Goal: Task Accomplishment & Management: Manage account settings

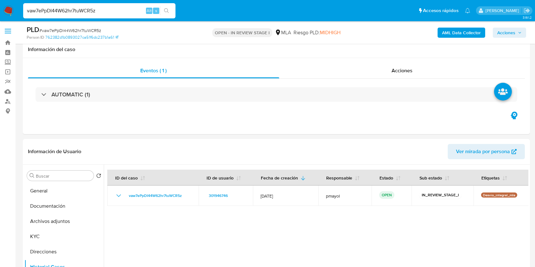
select select "10"
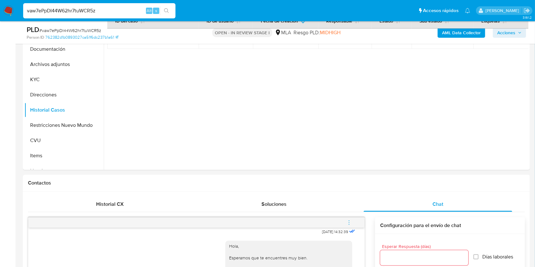
scroll to position [154, 0]
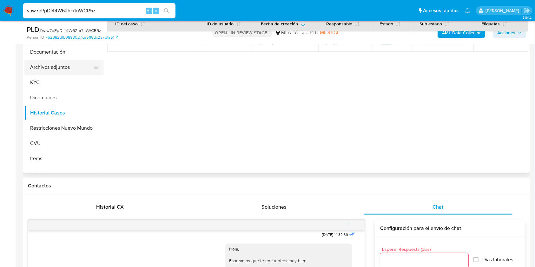
click at [71, 63] on button "Archivos adjuntos" at bounding box center [61, 67] width 74 height 15
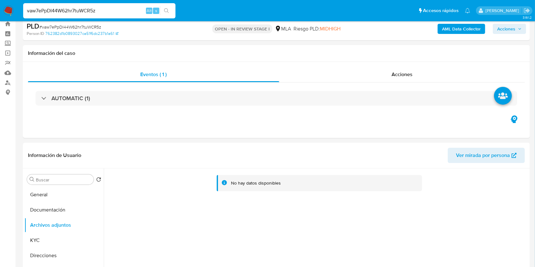
scroll to position [10, 0]
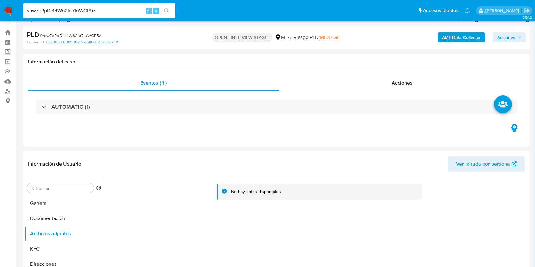
click at [463, 39] on b "AML Data Collector" at bounding box center [461, 37] width 39 height 10
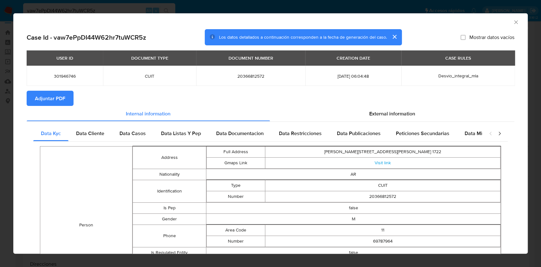
click at [62, 93] on span "Adjuntar PDF" at bounding box center [50, 98] width 30 height 14
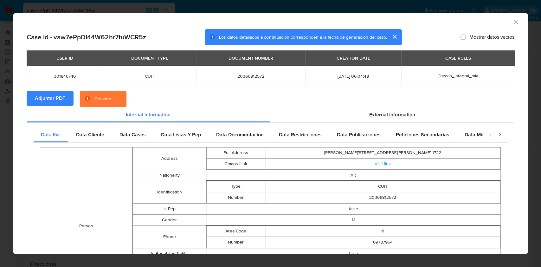
click at [513, 20] on icon "Cerrar ventana" at bounding box center [516, 22] width 6 height 6
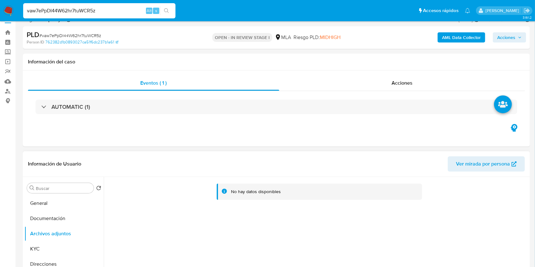
click at [451, 164] on button "Ver mirada por persona" at bounding box center [486, 163] width 77 height 15
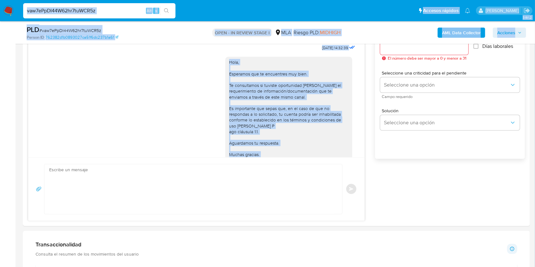
scroll to position [314, 0]
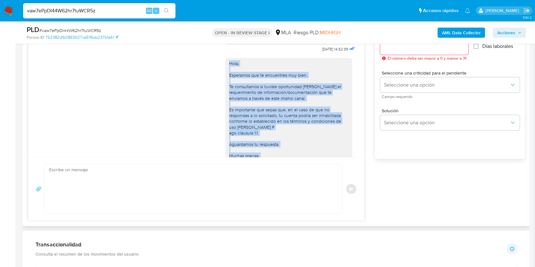
drag, startPoint x: 285, startPoint y: 136, endPoint x: 218, endPoint y: 74, distance: 90.7
click at [218, 74] on div "Hola, Esperamos que te encuentres muy bien. Te consultamos si tuviste oportunid…" at bounding box center [196, 118] width 320 height 128
copy div "Hola, Esperamos que te encuentres muy bien. Te consultamos si tuviste oportunid…"
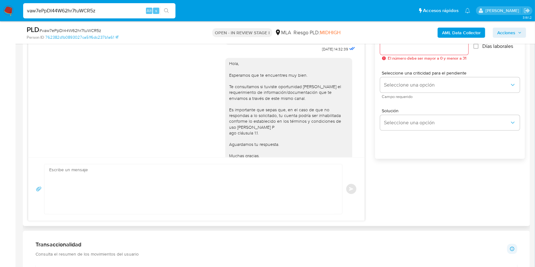
click at [225, 197] on textarea at bounding box center [191, 189] width 285 height 50
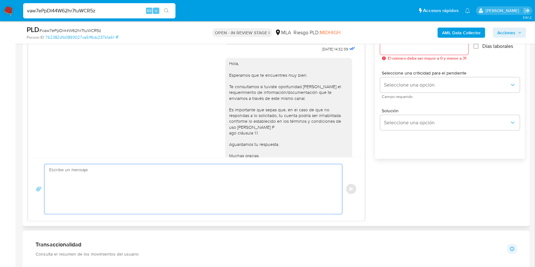
paste textarea "Hola, Esperamos que te encuentres muy bien. Te consultamos si tuviste oportunid…"
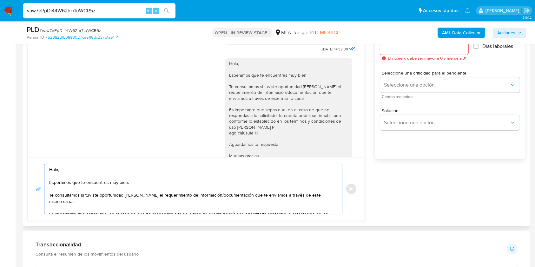
scroll to position [36, 0]
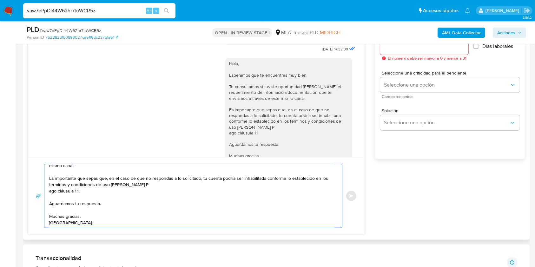
click at [53, 187] on textarea "Hola, Esperamos que te encuentres muy bien. Te consultamos si tuviste oportunid…" at bounding box center [191, 195] width 285 height 63
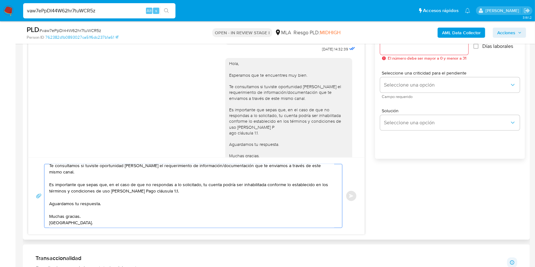
scroll to position [2, 0]
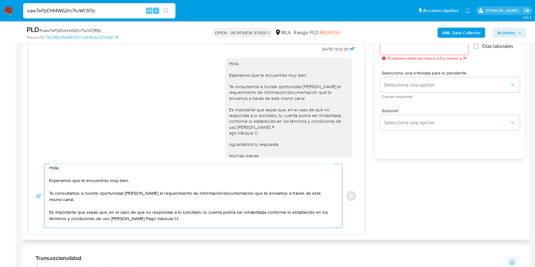
click at [326, 192] on textarea "Hola, Esperamos que te encuentres muy bien. Te consultamos si tuviste oportunid…" at bounding box center [191, 195] width 285 height 63
paste textarea "- Payments Group Sa - CUIT 30716962950 (ACTIVIDAD: Servicios de agencias de cob…"
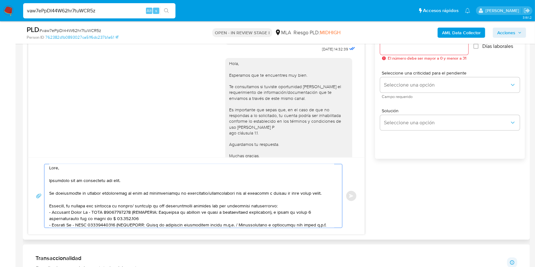
scroll to position [36, 0]
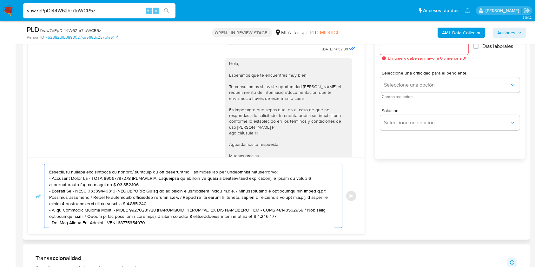
drag, startPoint x: 274, startPoint y: 216, endPoint x: 155, endPoint y: 212, distance: 118.7
click at [155, 212] on textarea at bounding box center [191, 195] width 285 height 63
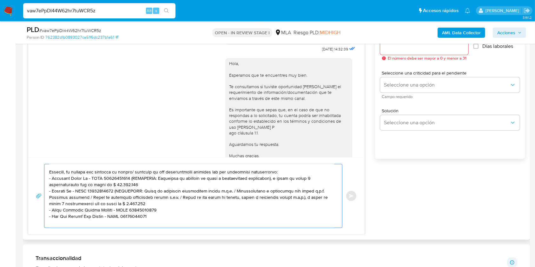
drag, startPoint x: 145, startPoint y: 204, endPoint x: 115, endPoint y: 193, distance: 32.1
click at [115, 193] on textarea at bounding box center [191, 195] width 285 height 63
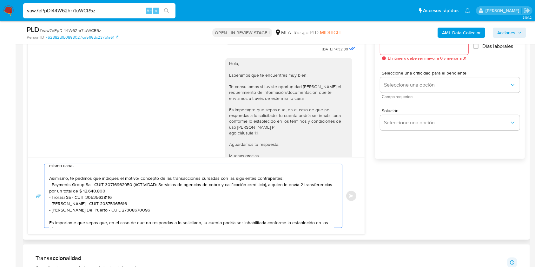
drag, startPoint x: 135, startPoint y: 186, endPoint x: 133, endPoint y: 177, distance: 9.3
click at [133, 177] on textarea "Hola, Esperamos que te encuentres muy bien. Te consultamos si tuviste oportunid…" at bounding box center [191, 195] width 285 height 63
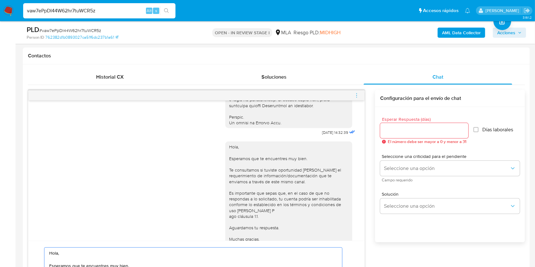
scroll to position [277, 0]
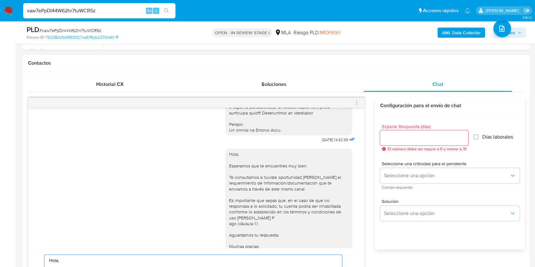
type textarea "Hola, Esperamos que te encuentres muy bien. Te consultamos si tuviste oportunid…"
click at [411, 140] on input "Esperar Respuesta (días)" at bounding box center [424, 138] width 88 height 8
type input "1"
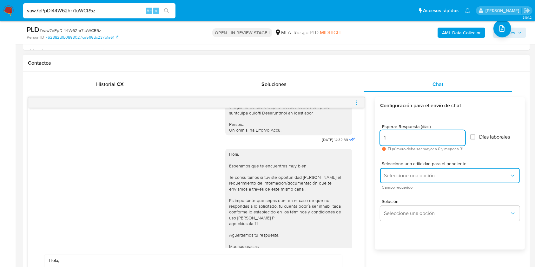
click at [393, 177] on span "Seleccione una opción" at bounding box center [447, 176] width 126 height 6
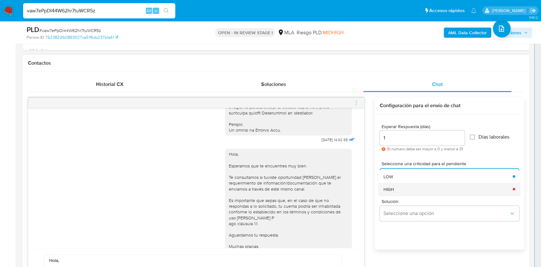
click at [389, 187] on span "HIGH" at bounding box center [389, 189] width 10 height 6
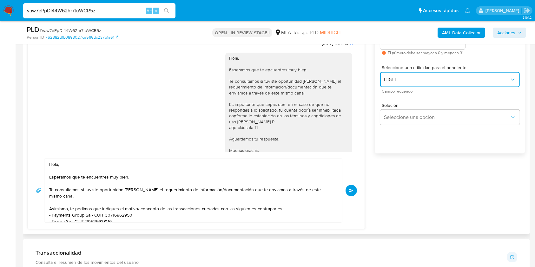
scroll to position [386, 0]
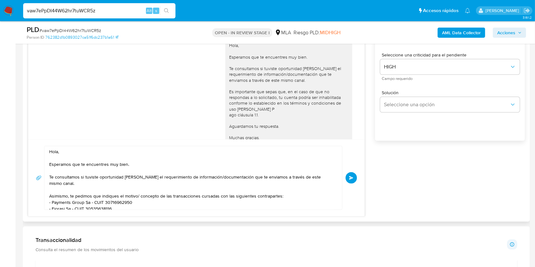
click at [347, 176] on button "Enviar" at bounding box center [350, 177] width 11 height 11
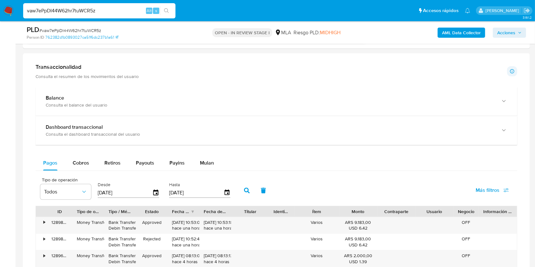
scroll to position [530, 0]
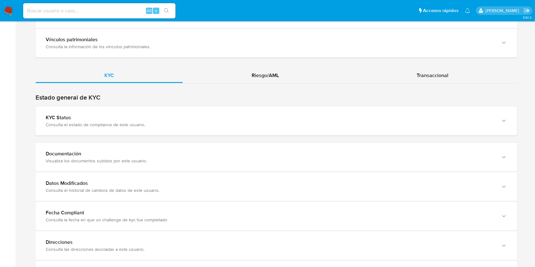
scroll to position [547, 0]
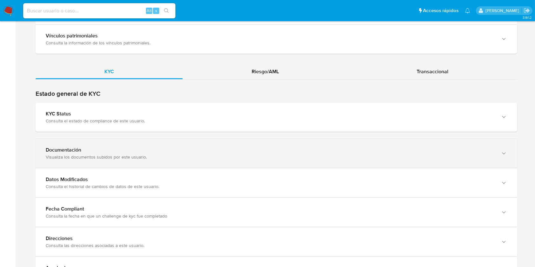
click at [495, 163] on div "Documentación Visualiza los documentos subidos por este usuario." at bounding box center [276, 153] width 481 height 29
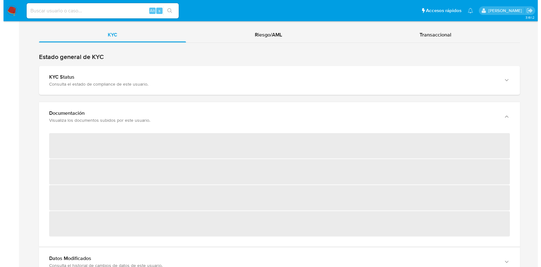
scroll to position [585, 0]
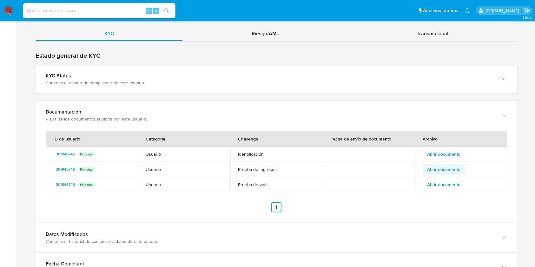
click at [452, 168] on span "Abrir documento" at bounding box center [443, 169] width 33 height 9
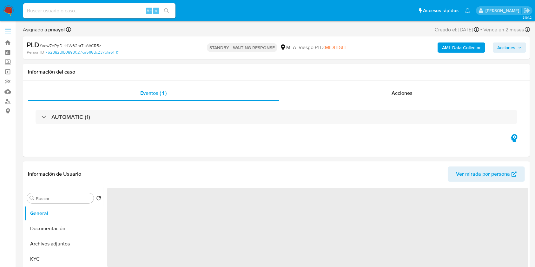
select select "10"
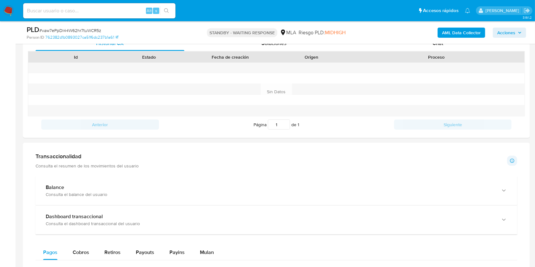
scroll to position [387, 0]
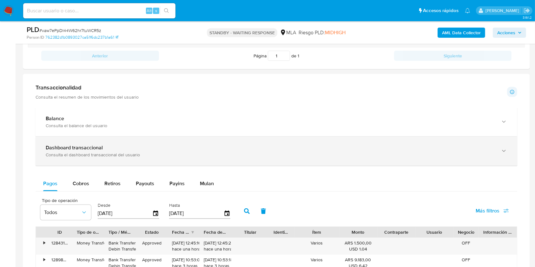
click at [449, 148] on div "Dashboard transaccional" at bounding box center [270, 148] width 448 height 6
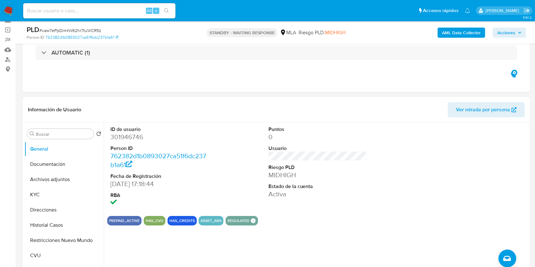
scroll to position [4, 0]
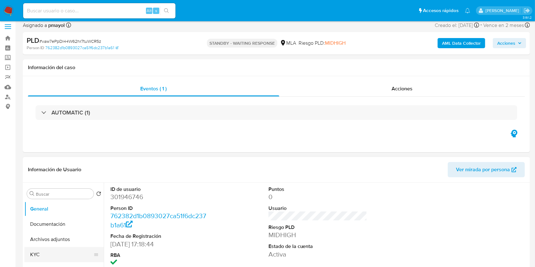
click at [58, 252] on button "KYC" at bounding box center [61, 254] width 74 height 15
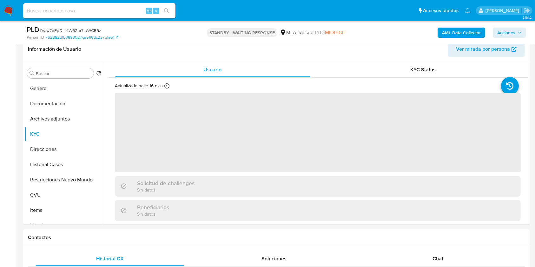
scroll to position [105, 0]
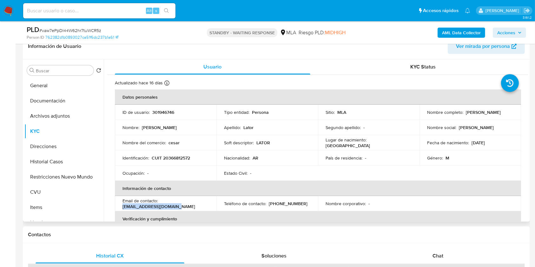
drag, startPoint x: 179, startPoint y: 208, endPoint x: 120, endPoint y: 204, distance: 59.1
click at [120, 204] on td "Email de contacto : cesarlator.14@gmail.com" at bounding box center [165, 203] width 101 height 15
copy p "cesarlator.14@gmail.com"
click at [113, 7] on input at bounding box center [99, 11] width 152 height 8
paste input "454Lrum0dpAEoTpdi0GpogNb"
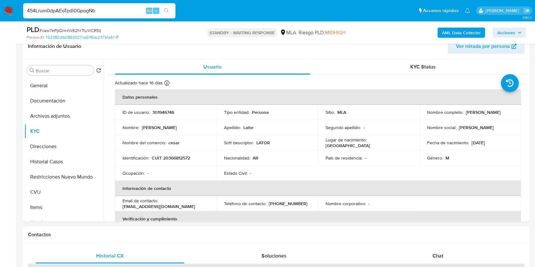
type input "454Lrum0dpAEoTpdi0GpogNb"
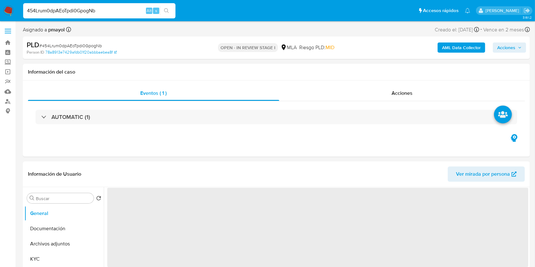
select select "10"
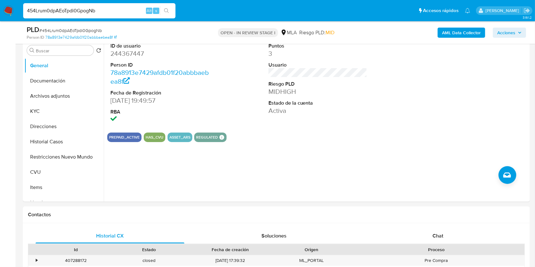
scroll to position [127, 0]
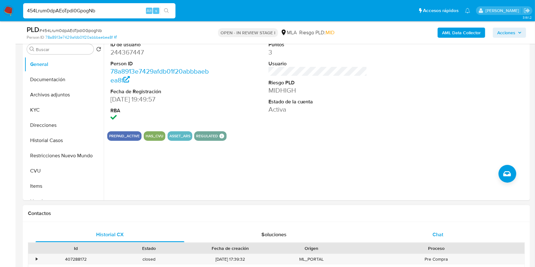
click at [435, 234] on span "Chat" at bounding box center [437, 234] width 11 height 7
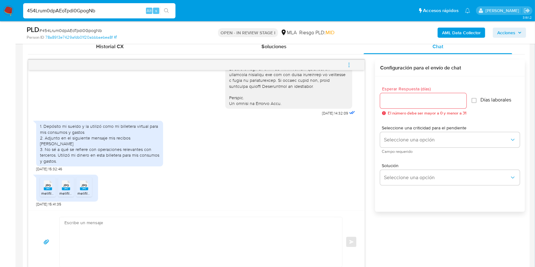
scroll to position [330, 0]
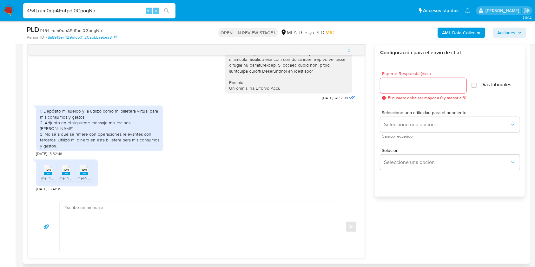
click at [48, 171] on span "JPG" at bounding box center [48, 170] width 6 height 4
click at [65, 174] on rect at bounding box center [66, 173] width 8 height 3
click at [80, 175] on span "melifile4136352426116257023.jpg" at bounding box center [106, 177] width 58 height 5
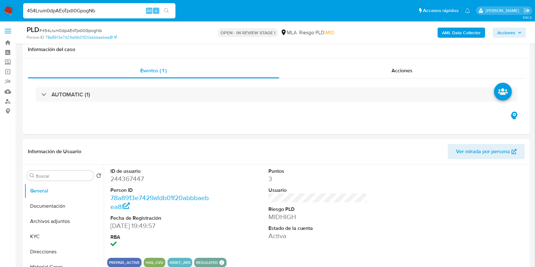
scroll to position [69, 0]
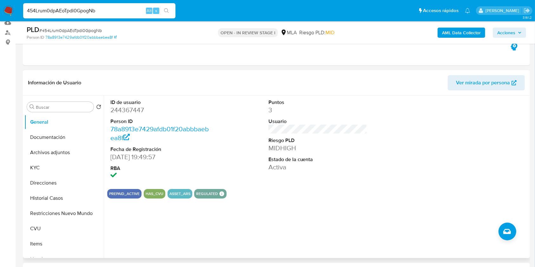
click at [128, 113] on dd "244367447" at bounding box center [159, 110] width 99 height 9
copy dd "244367447"
click at [63, 205] on button "Historial Casos" at bounding box center [61, 198] width 74 height 15
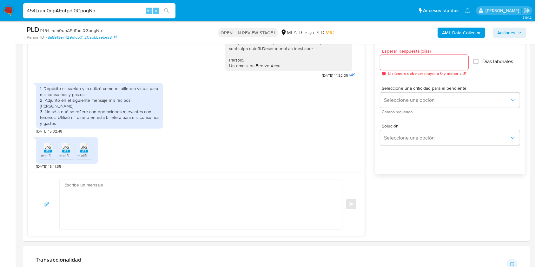
scroll to position [345, 0]
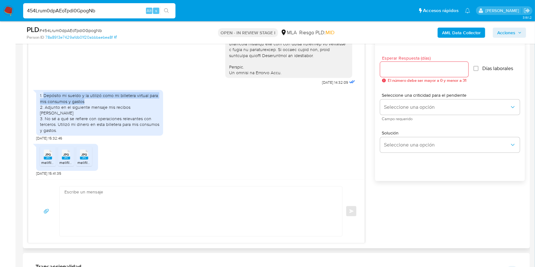
drag, startPoint x: 86, startPoint y: 107, endPoint x: 43, endPoint y: 100, distance: 43.3
click at [43, 100] on div "1. Depósito mi sueldo y la utilizó como mi billetera virtual para mis consumos …" at bounding box center [99, 113] width 119 height 40
copy div "Depósito mi sueldo y la utilizó como mi billetera virtual para mis consumos y g…"
click at [73, 29] on span "# 454Lrum0dpAEoTpdi0GpogNb" at bounding box center [70, 30] width 62 height 6
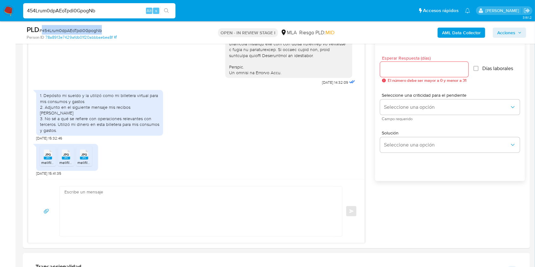
copy span "454Lrum0dpAEoTpdi0GpogNb"
click at [153, 214] on textarea at bounding box center [199, 212] width 270 height 50
paste textarea "Hola, ¡Muchas gracias por tu respuesta! Confirmamos la recepción de la document…"
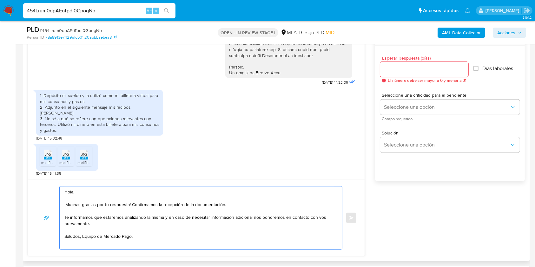
click at [84, 238] on textarea "Hola, ¡Muchas gracias por tu respuesta! Confirmamos la recepción de la document…" at bounding box center [199, 218] width 270 height 63
type textarea "Hola, ¡Muchas gracias por tu respuesta! Confirmamos la recepción de la document…"
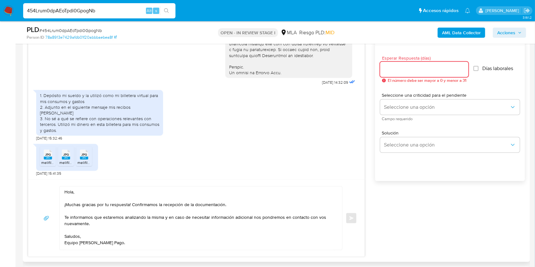
click at [410, 68] on input "Esperar Respuesta (días)" at bounding box center [424, 69] width 88 height 8
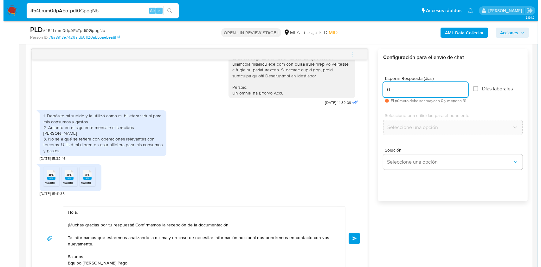
scroll to position [324, 0]
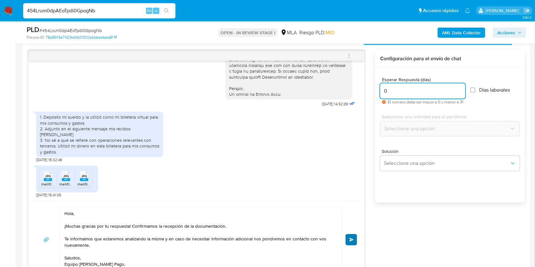
type input "0"
click at [349, 238] on span "Enviar" at bounding box center [351, 240] width 4 height 4
click at [347, 55] on icon "menu-action" at bounding box center [349, 56] width 6 height 6
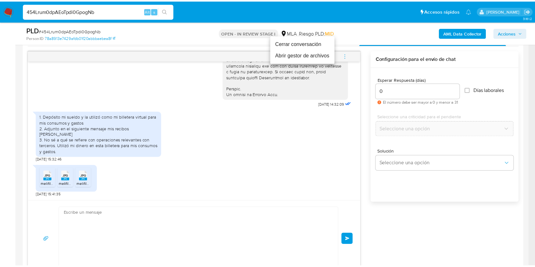
scroll to position [390, 0]
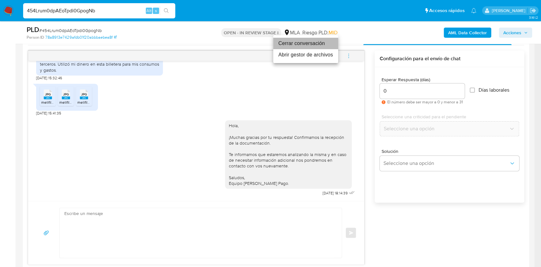
click at [307, 45] on li "Cerrar conversación" at bounding box center [305, 43] width 65 height 11
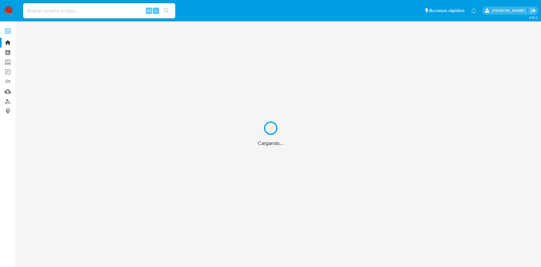
click at [7, 100] on div "Cargando..." at bounding box center [270, 133] width 541 height 267
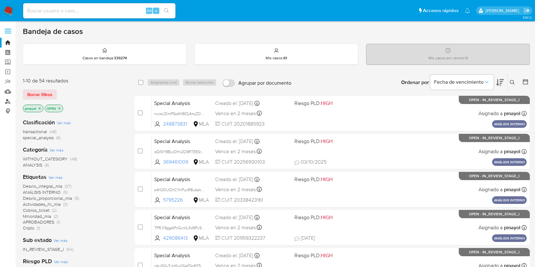
click at [8, 104] on link "Buscador de personas" at bounding box center [37, 101] width 75 height 10
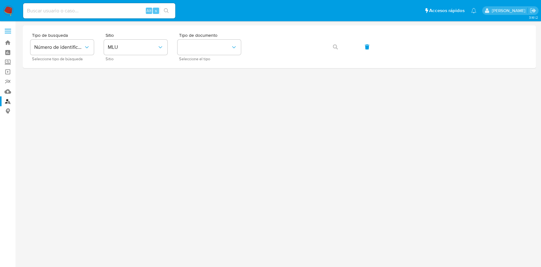
click at [46, 10] on input at bounding box center [99, 11] width 152 height 8
paste input "454Lrum0dpAEoTpdi0GpogNb"
type input "454Lrum0dpAEoTpdi0GpogNb"
click at [7, 8] on img at bounding box center [8, 10] width 11 height 11
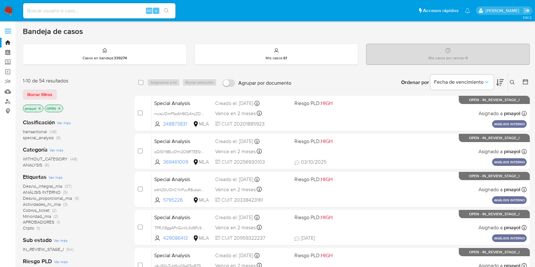
click at [513, 85] on button at bounding box center [513, 83] width 10 height 8
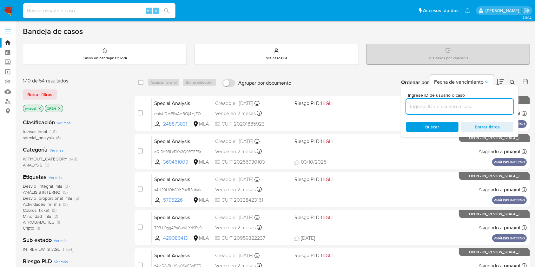
click at [467, 106] on input at bounding box center [459, 106] width 107 height 8
type input "454Lrum0dpAEoTpdi0GpogNb"
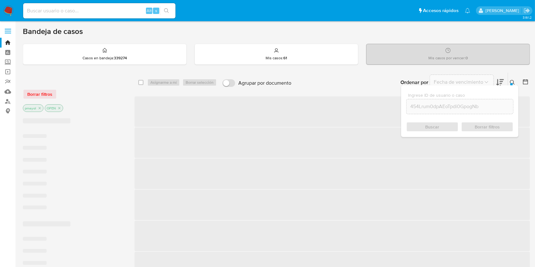
click at [428, 125] on div "Buscar Borrar filtros" at bounding box center [459, 127] width 107 height 10
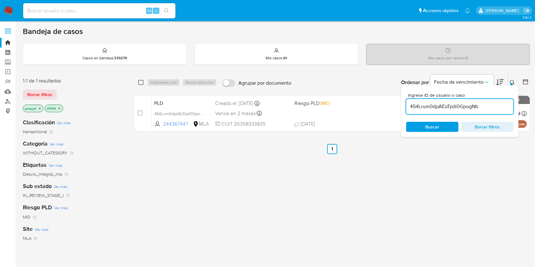
click at [142, 83] on input "checkbox" at bounding box center [140, 82] width 5 height 5
checkbox input "true"
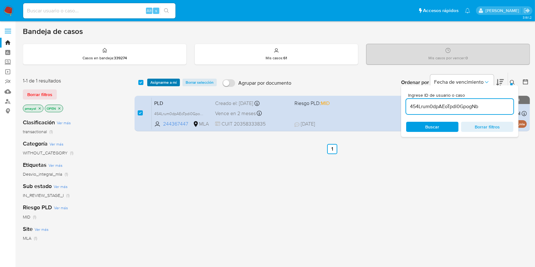
click at [158, 81] on span "Asignarme a mí" at bounding box center [163, 82] width 26 height 6
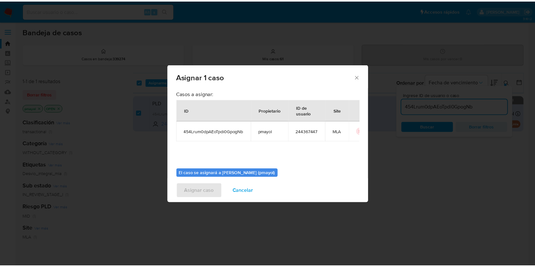
scroll to position [32, 0]
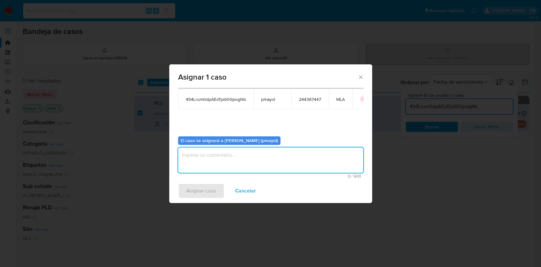
click at [318, 166] on textarea "assign-modal" at bounding box center [270, 159] width 185 height 25
type textarea "s"
type textarea "Asignación"
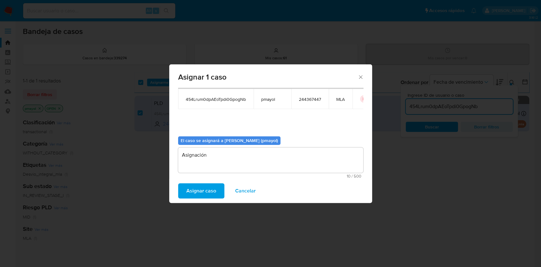
click at [198, 189] on span "Asignar caso" at bounding box center [202, 191] width 30 height 14
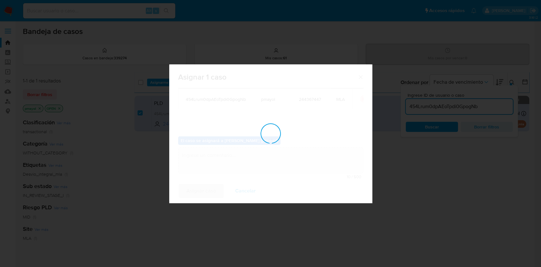
checkbox input "false"
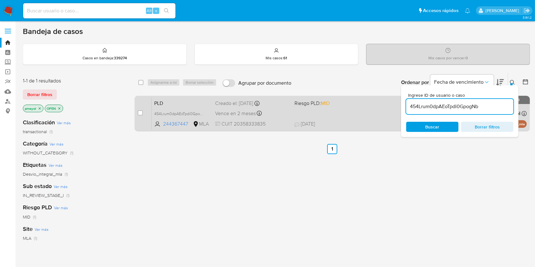
click at [362, 111] on div "PLD 454Lrum0dpAEoTpdi0GpogNb 244367447 MLA Riesgo PLD: MID Creado el: 12/09/202…" at bounding box center [339, 113] width 375 height 32
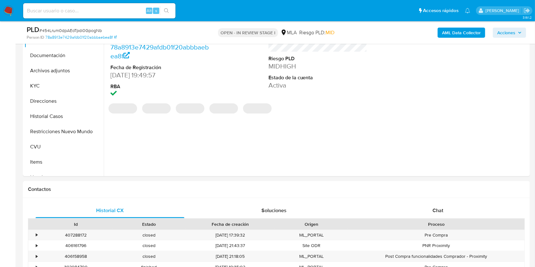
select select "10"
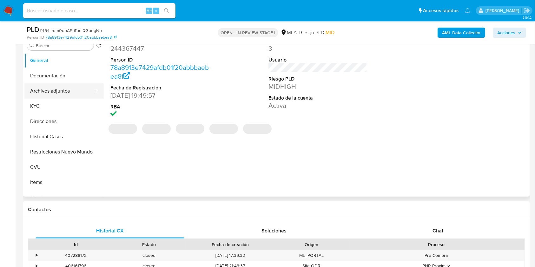
click at [46, 93] on button "Archivos adjuntos" at bounding box center [61, 90] width 74 height 15
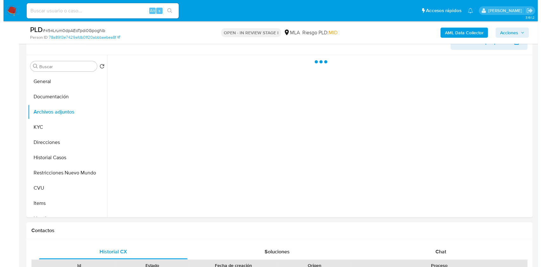
scroll to position [108, 0]
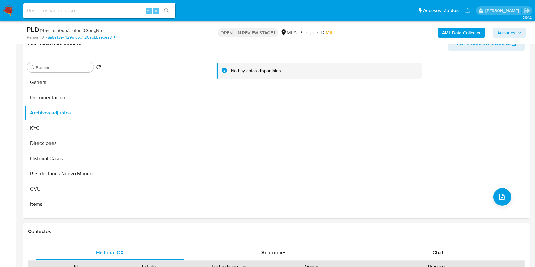
click at [451, 32] on b "AML Data Collector" at bounding box center [461, 33] width 39 height 10
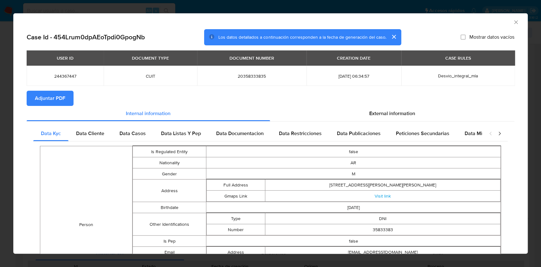
click at [53, 98] on span "Adjuntar PDF" at bounding box center [50, 98] width 30 height 14
click at [513, 23] on icon "Cerrar ventana" at bounding box center [516, 22] width 6 height 6
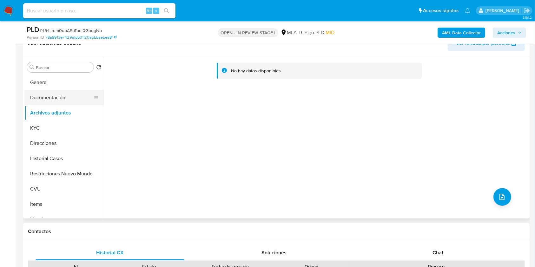
click at [62, 93] on button "Documentación" at bounding box center [61, 97] width 74 height 15
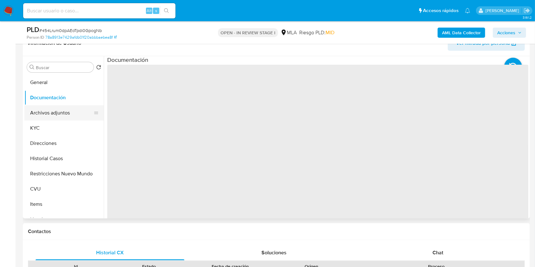
click at [62, 113] on button "Archivos adjuntos" at bounding box center [61, 112] width 74 height 15
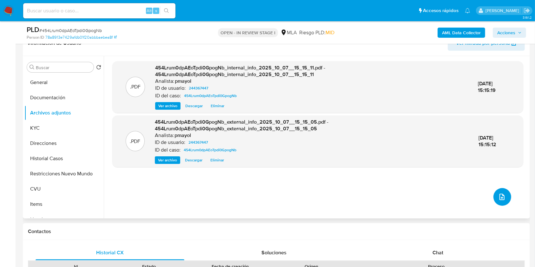
click at [500, 190] on button "upload-file" at bounding box center [502, 197] width 18 height 18
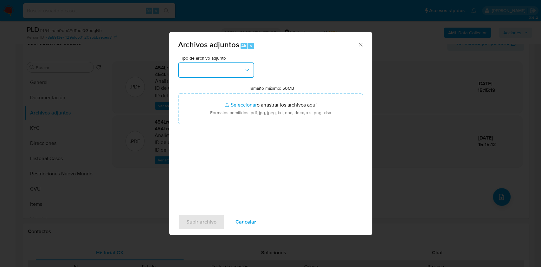
click at [237, 68] on button "button" at bounding box center [216, 69] width 76 height 15
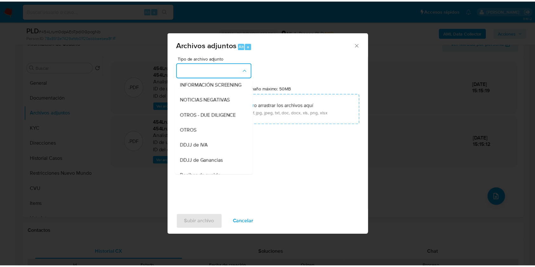
scroll to position [82, 0]
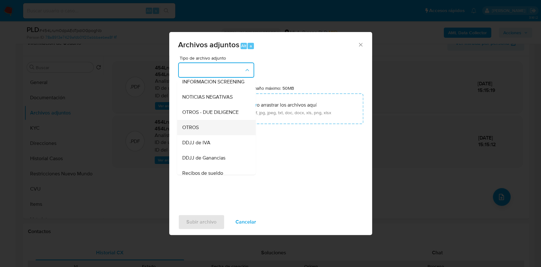
click at [206, 126] on div "OTROS" at bounding box center [214, 127] width 65 height 15
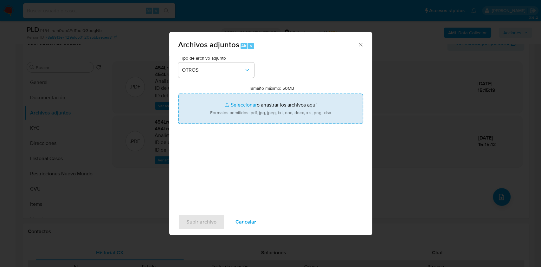
click at [249, 112] on input "Tamaño máximo: 50MB Seleccionar archivos" at bounding box center [270, 109] width 185 height 30
type input "C:\fakepath\Caselog 454Lrum0dpAEoTpdi0GpogNb.docx"
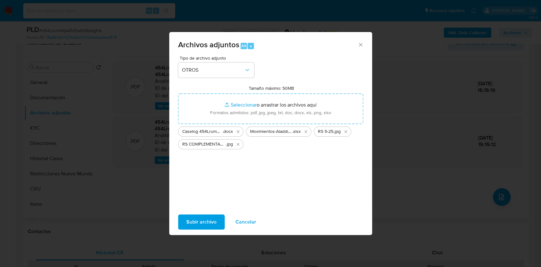
click at [205, 223] on span "Subir archivo" at bounding box center [202, 222] width 30 height 14
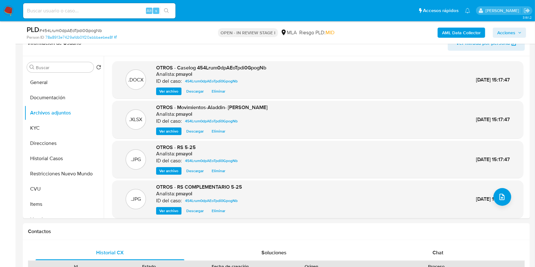
click at [501, 34] on span "Acciones" at bounding box center [506, 33] width 18 height 10
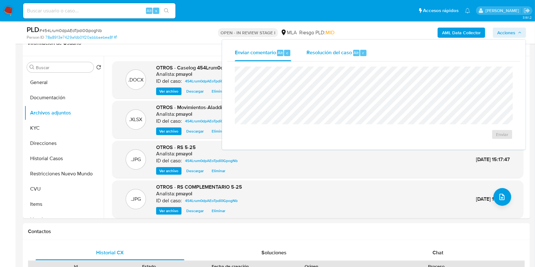
click at [344, 53] on span "Resolución del caso" at bounding box center [328, 52] width 45 height 7
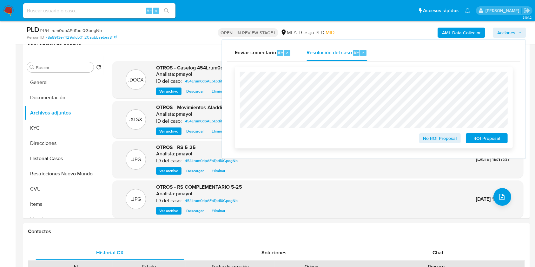
click at [434, 137] on span "No ROI Proposal" at bounding box center [439, 138] width 33 height 9
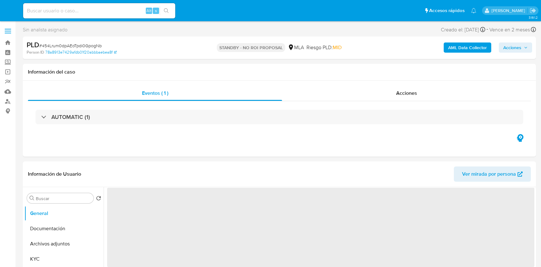
select select "10"
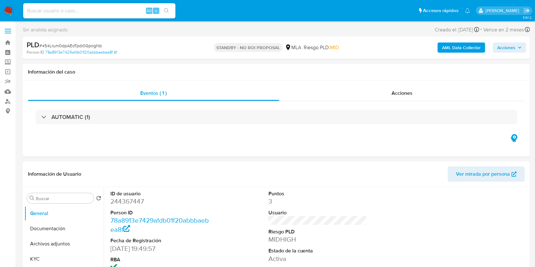
click at [12, 10] on img at bounding box center [8, 10] width 11 height 11
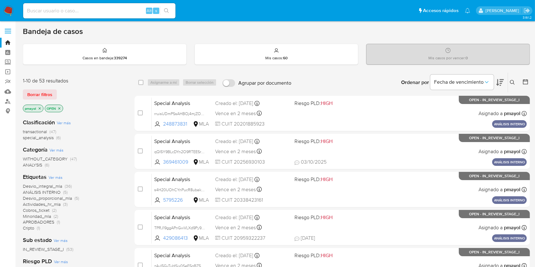
click at [94, 10] on input at bounding box center [99, 11] width 152 height 8
paste input "MptRjR000iIP39ehsfoJ1hb9"
type input "MptRjR000iIP39ehsfoJ1hb9"
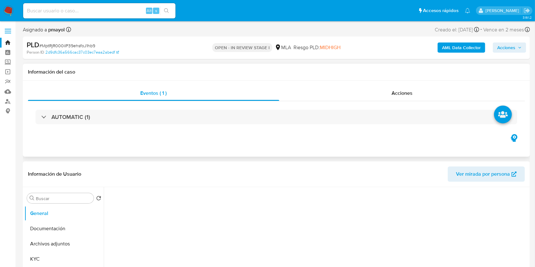
select select "10"
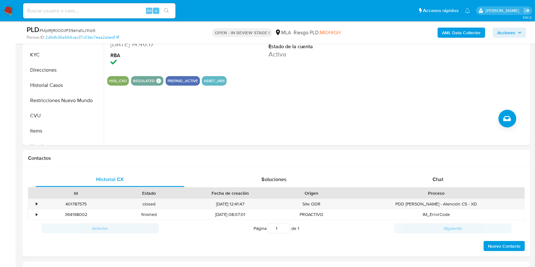
scroll to position [209, 0]
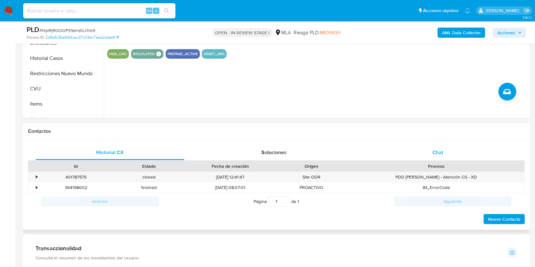
click at [444, 151] on div "Chat" at bounding box center [437, 152] width 149 height 15
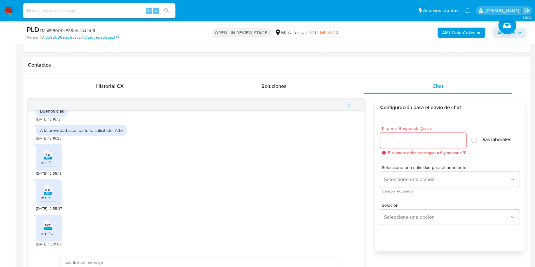
scroll to position [356, 0]
click at [107, 10] on input at bounding box center [99, 11] width 152 height 8
paste input "MptRjR000iIP39ehsfoJ1hb9"
type input "MptRjR000iIP39ehsfoJ1hb9"
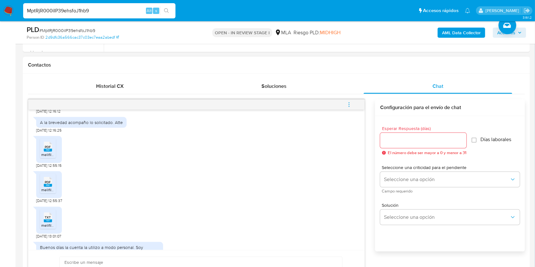
scroll to position [375, 0]
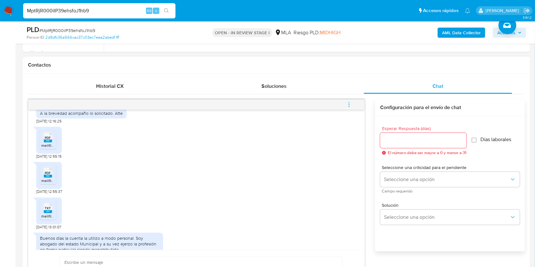
click at [49, 148] on span "melifile5385469108201441453.pdf" at bounding box center [70, 145] width 58 height 5
click at [49, 178] on div "PDF PDF" at bounding box center [47, 172] width 13 height 12
click at [51, 213] on icon at bounding box center [48, 208] width 8 height 10
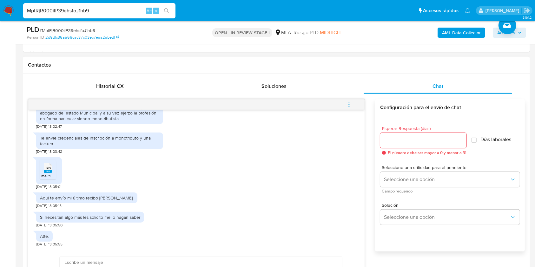
scroll to position [507, 0]
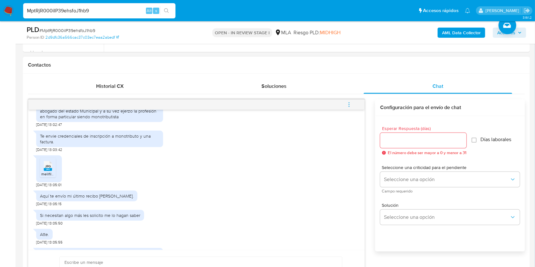
click at [49, 168] on span "JPG" at bounding box center [48, 166] width 6 height 4
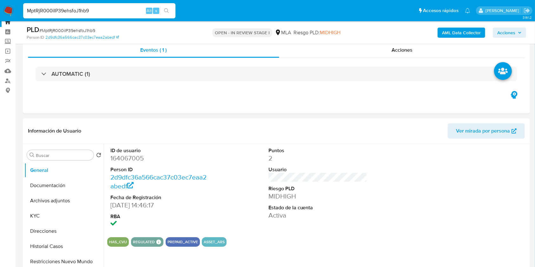
scroll to position [26, 0]
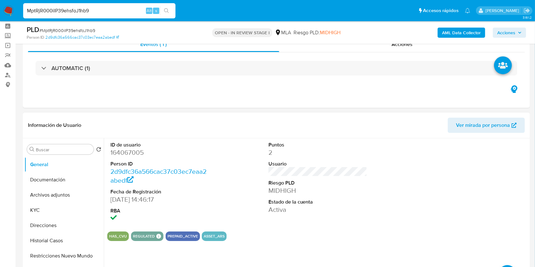
click at [122, 151] on dd "164067005" at bounding box center [159, 152] width 99 height 9
copy dd "164067005"
click at [8, 9] on img at bounding box center [8, 10] width 11 height 11
